Goal: Transaction & Acquisition: Purchase product/service

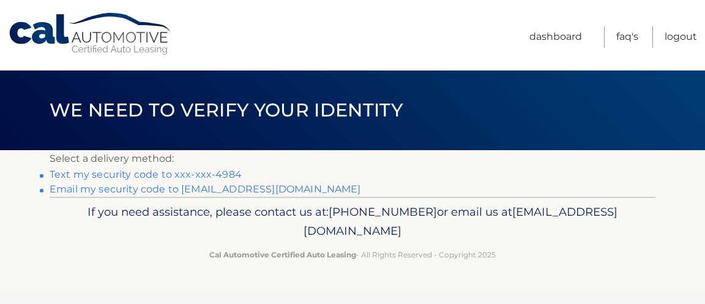
click at [227, 175] on link "Text my security code to xxx-xxx-4984" at bounding box center [146, 174] width 192 height 12
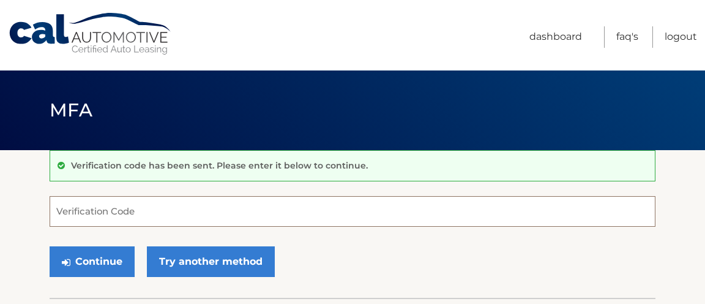
click at [95, 213] on input "Verification Code" at bounding box center [353, 211] width 606 height 31
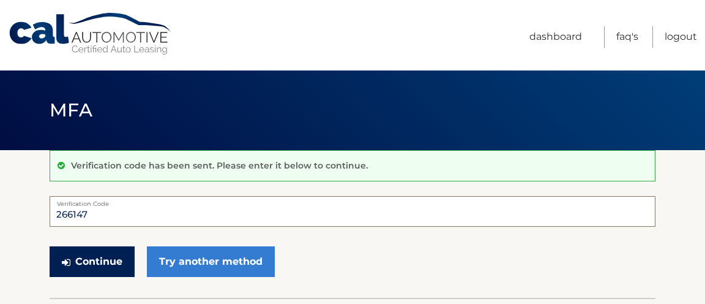
type input "266147"
click at [91, 254] on button "Continue" at bounding box center [92, 261] width 85 height 31
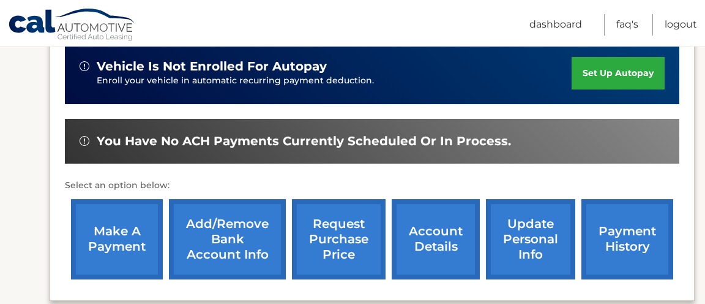
scroll to position [388, 0]
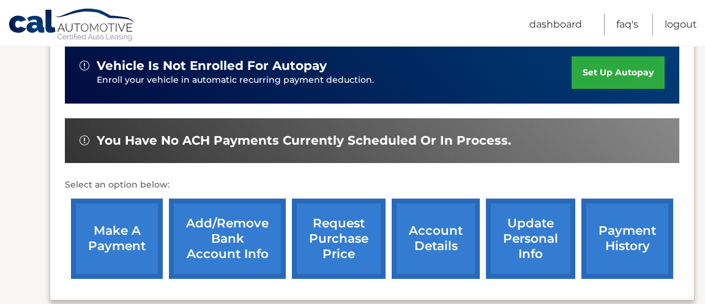
click at [133, 231] on link "make a payment" at bounding box center [117, 238] width 92 height 80
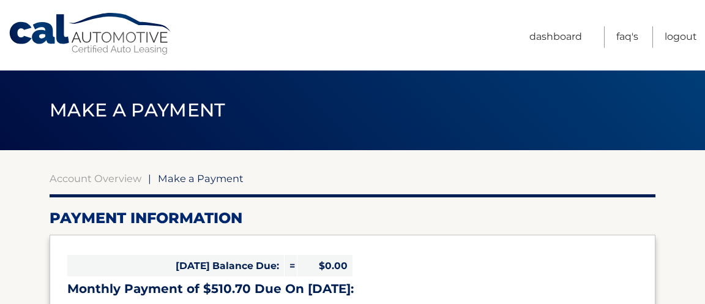
select select "ODEyYTJmMDYtODY1ZC00NjBjLWFkMjQtNTc3NTcwMGZiOGI5"
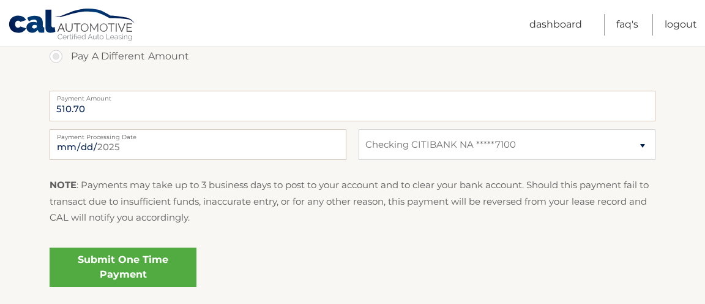
scroll to position [488, 0]
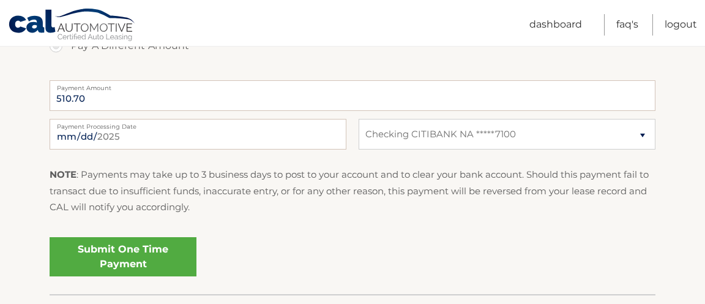
click at [123, 253] on link "Submit One Time Payment" at bounding box center [123, 256] width 147 height 39
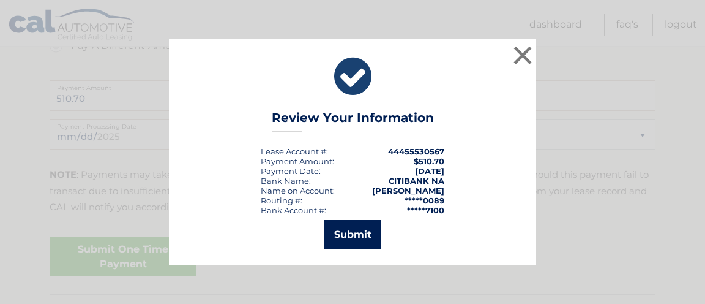
click at [336, 235] on button "Submit" at bounding box center [353, 234] width 57 height 29
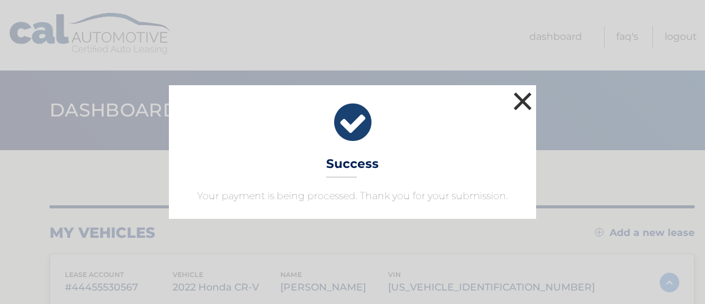
click at [524, 98] on button "×" at bounding box center [523, 101] width 24 height 24
click at [517, 99] on button "×" at bounding box center [523, 101] width 24 height 24
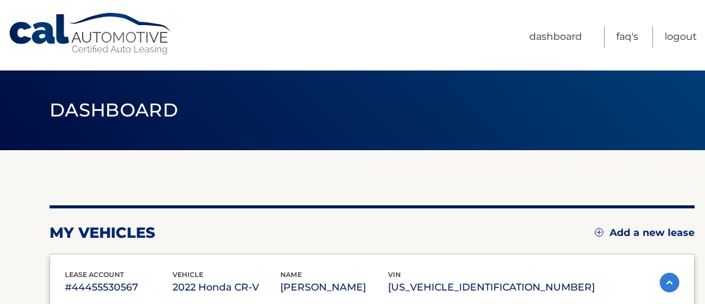
click at [353, 36] on nav "Menu Dashboard FAQ's Logout" at bounding box center [440, 35] width 514 height 70
